Goal: Information Seeking & Learning: Compare options

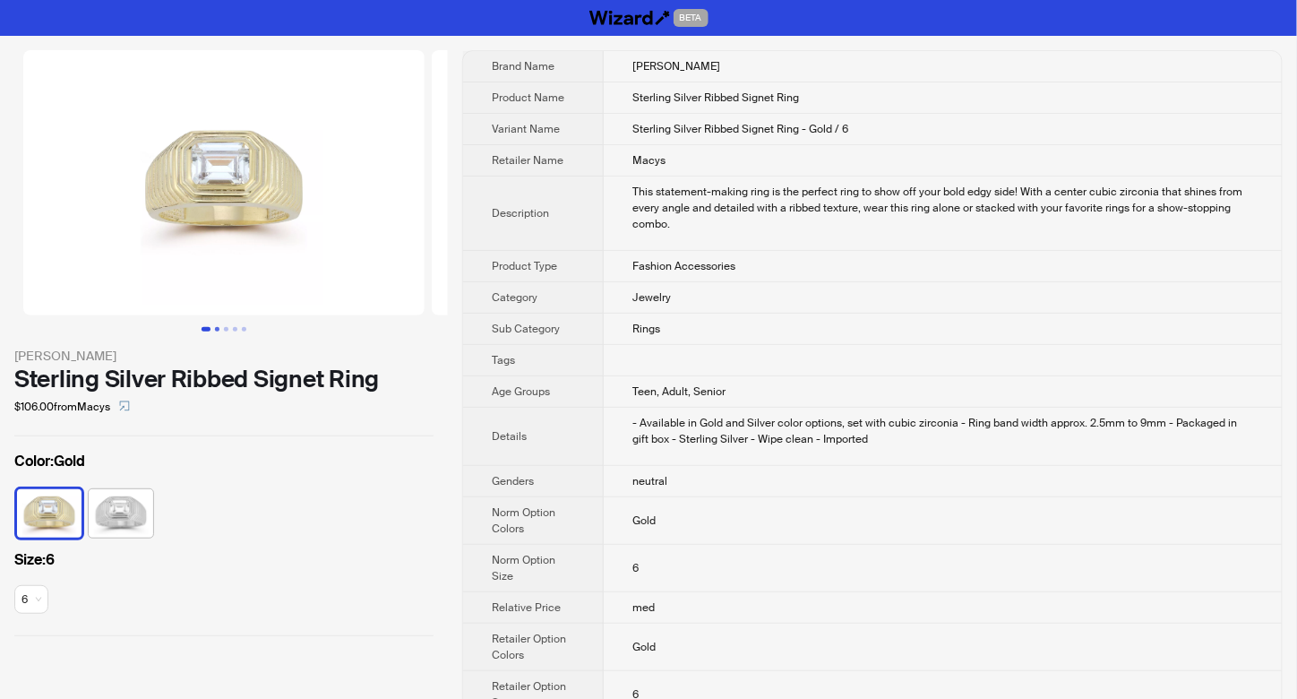
click at [217, 331] on button "Go to slide 2" at bounding box center [217, 329] width 4 height 4
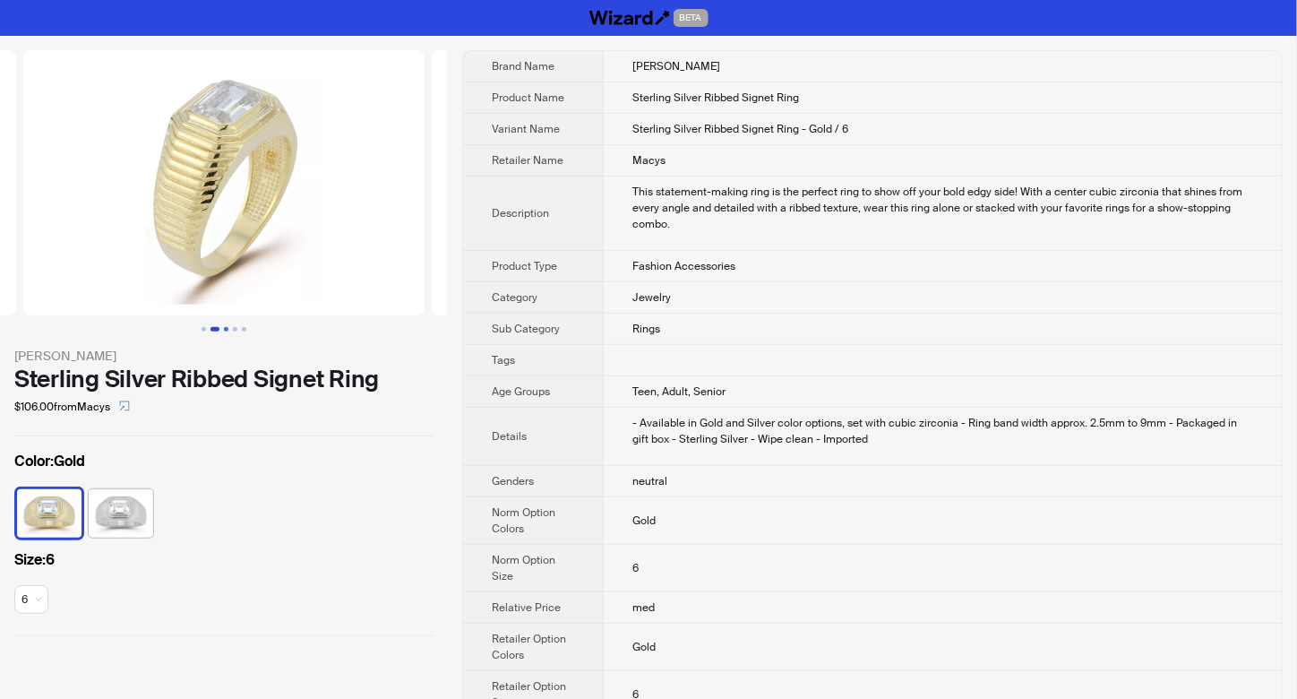
click at [225, 331] on button "Go to slide 3" at bounding box center [226, 329] width 4 height 4
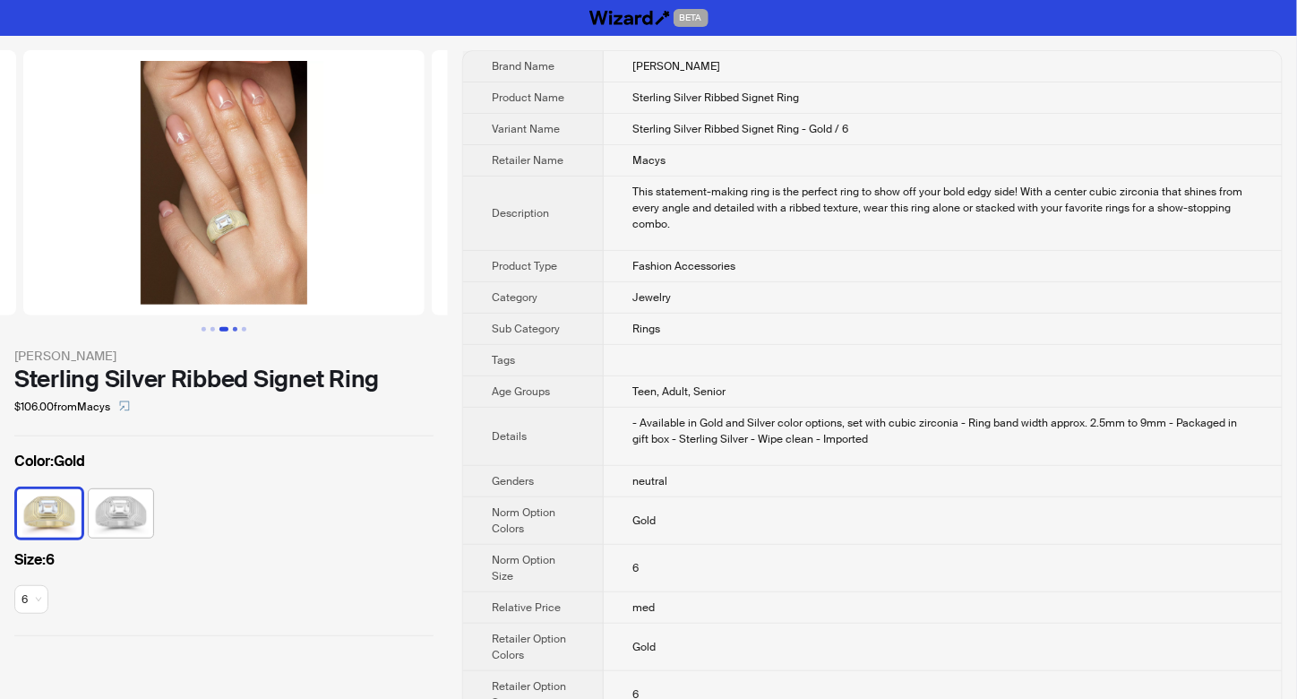
click at [236, 329] on button "Go to slide 4" at bounding box center [235, 329] width 4 height 4
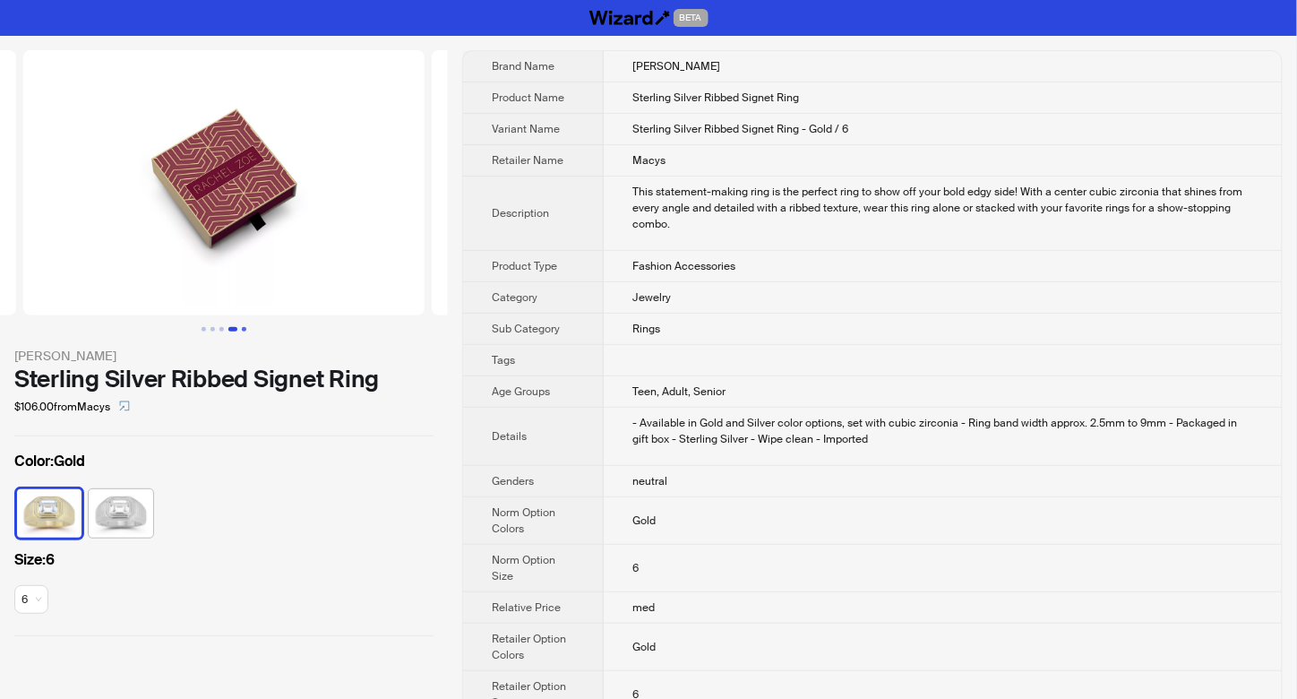
click at [242, 329] on button "Go to slide 5" at bounding box center [244, 329] width 4 height 4
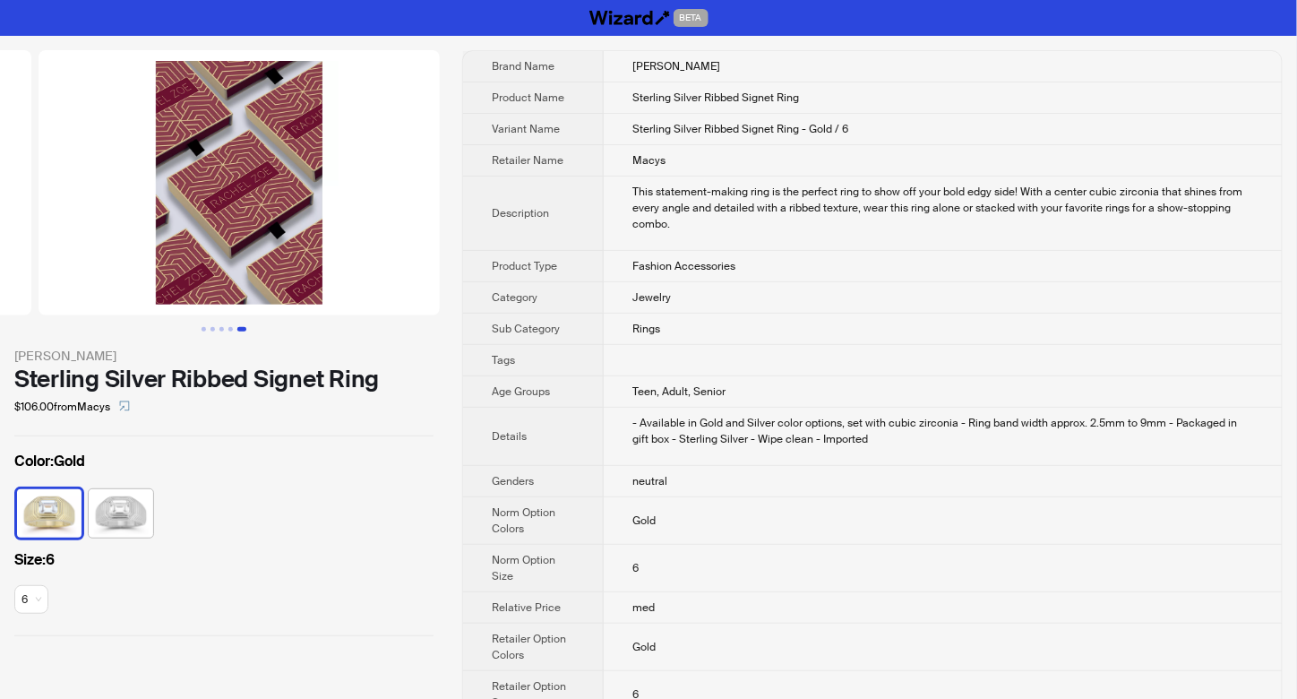
scroll to position [0, 1634]
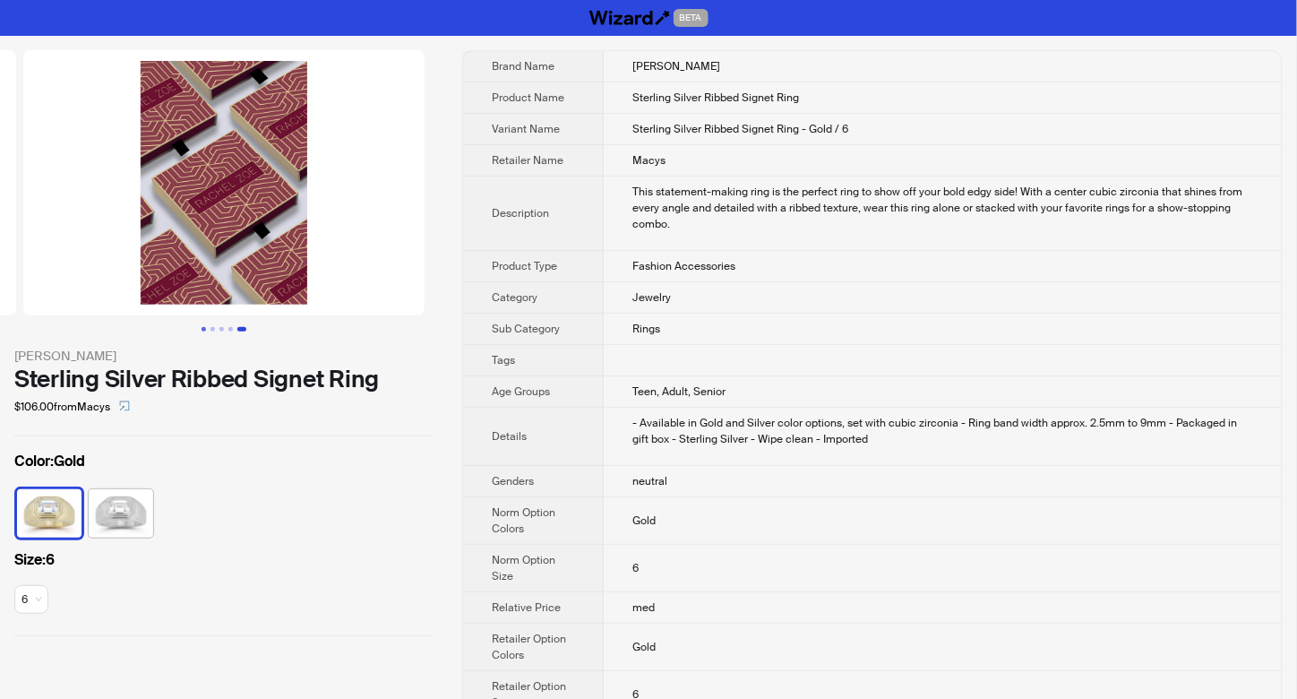
click at [205, 329] on button "Go to slide 1" at bounding box center [204, 329] width 4 height 4
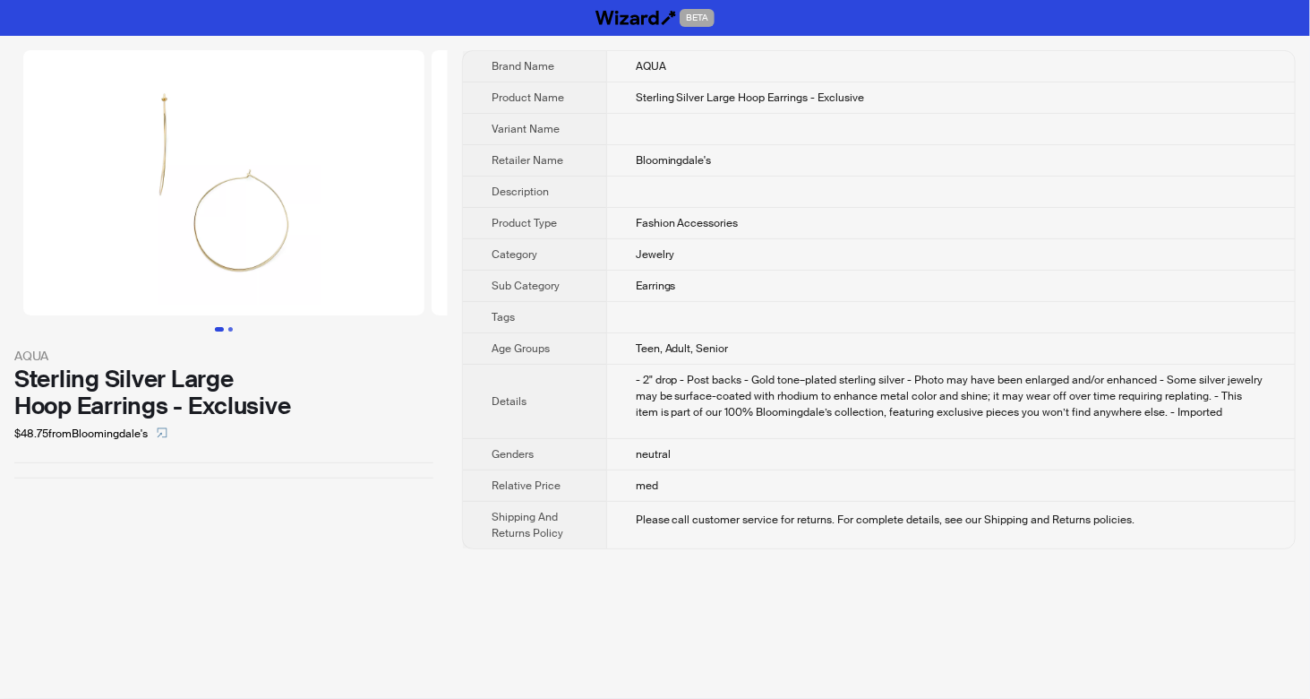
click at [233, 328] on button "Go to slide 2" at bounding box center [230, 329] width 4 height 4
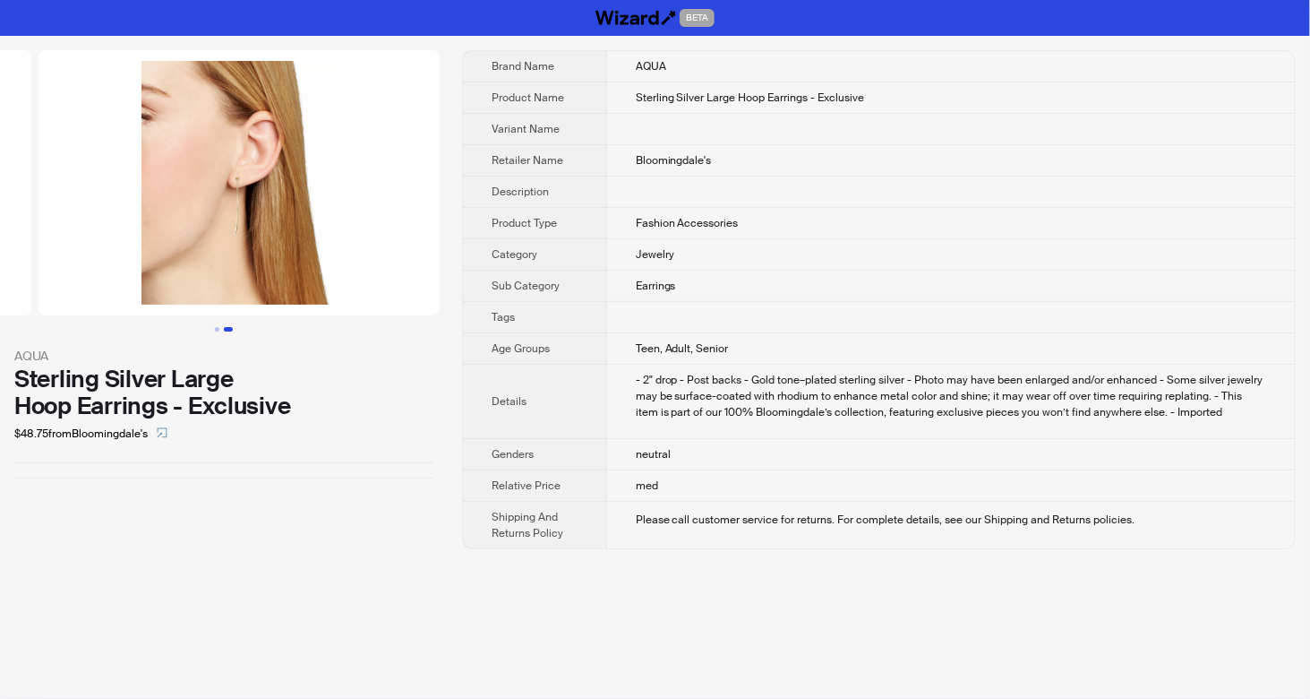
scroll to position [0, 408]
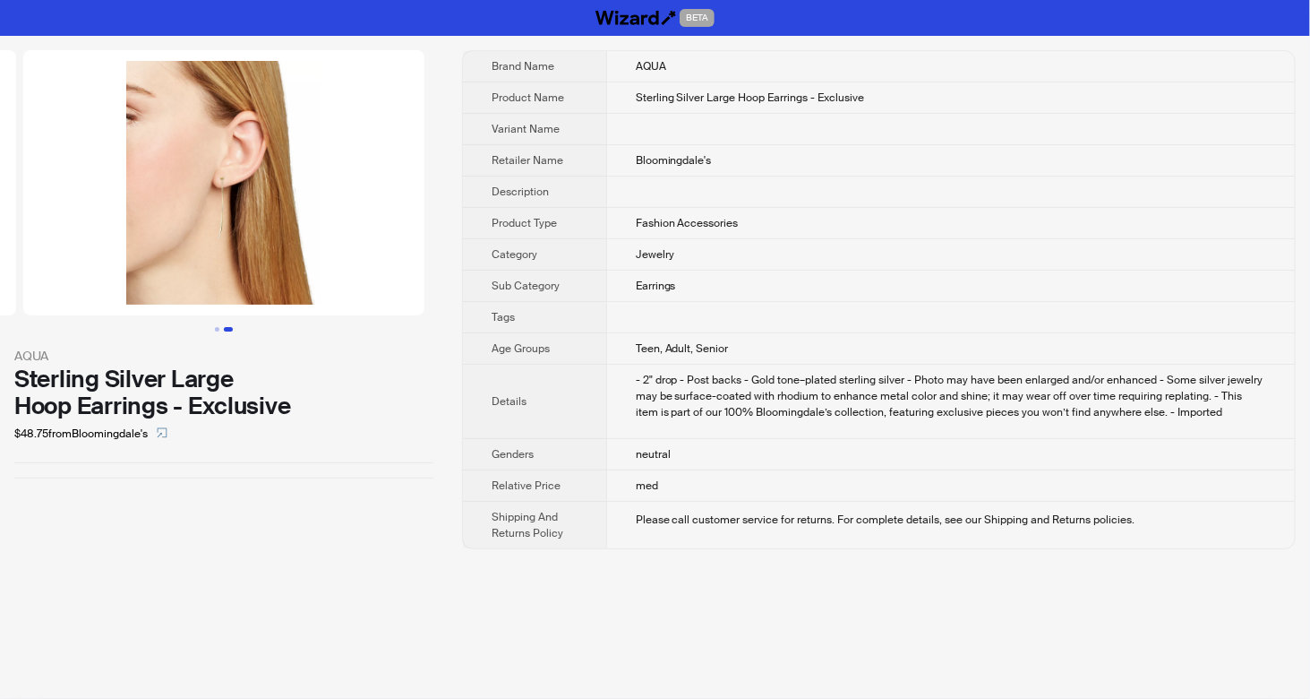
click at [221, 188] on img at bounding box center [223, 182] width 401 height 265
